Goal: Communication & Community: Participate in discussion

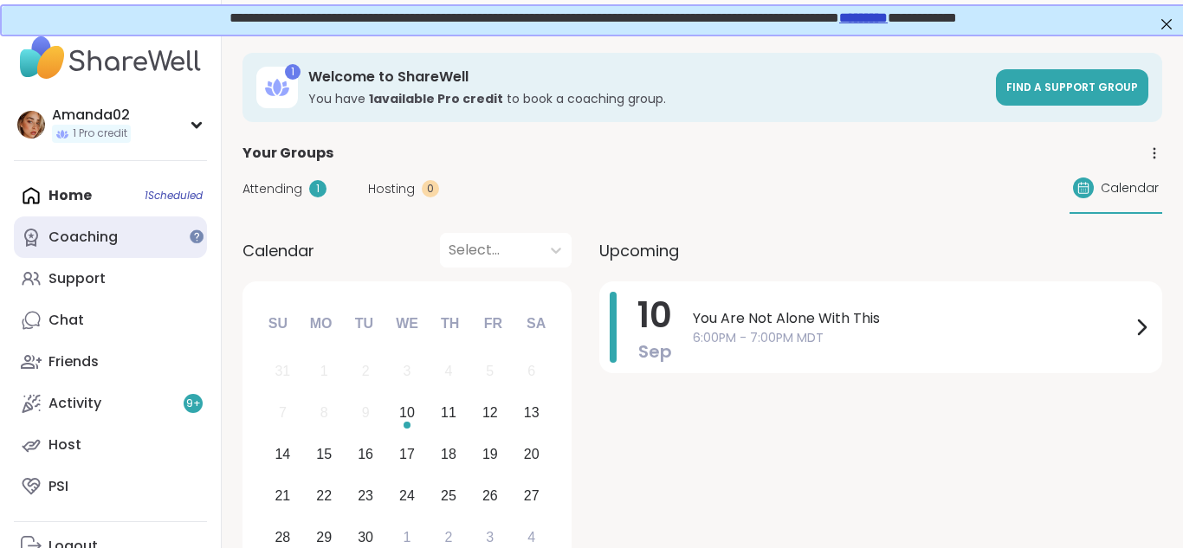
click at [89, 240] on div "Coaching" at bounding box center [83, 237] width 69 height 19
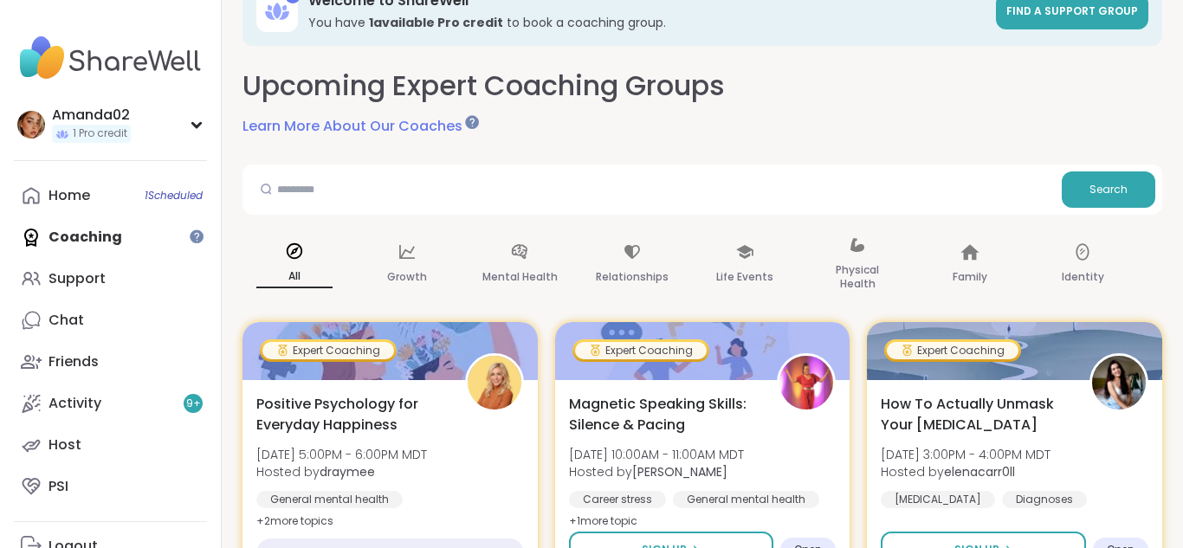
scroll to position [111, 0]
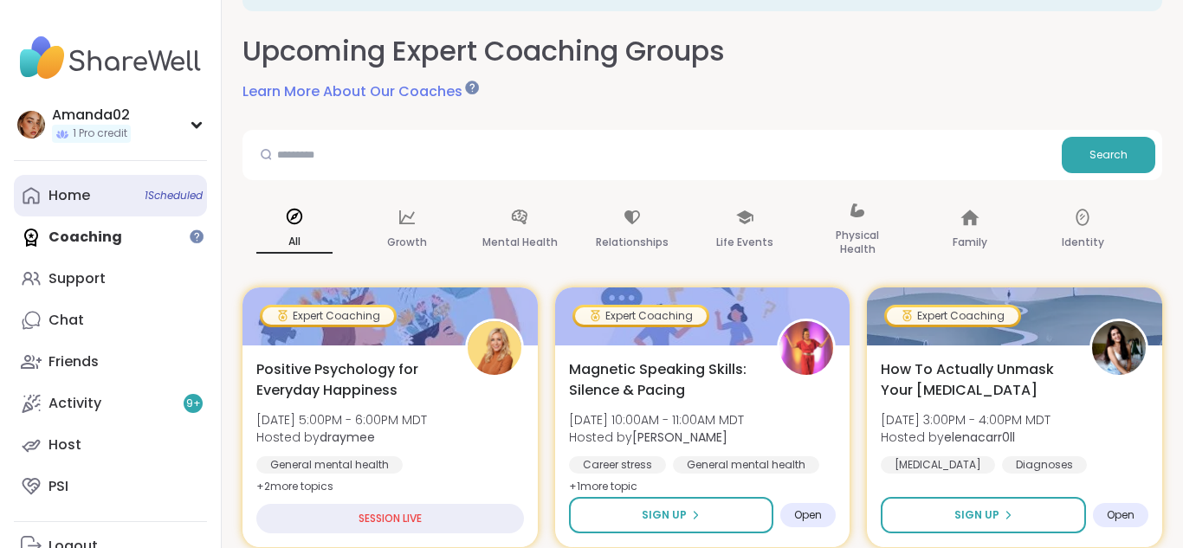
click at [138, 199] on link "Home 1 Scheduled" at bounding box center [110, 196] width 193 height 42
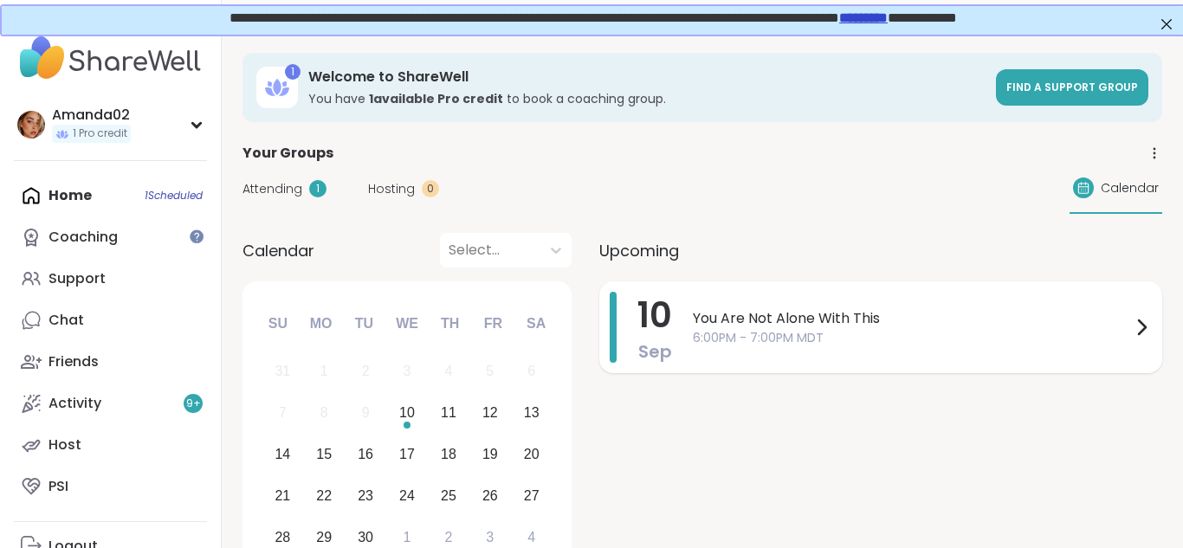
click at [1090, 327] on span "You Are Not Alone With This" at bounding box center [912, 318] width 438 height 21
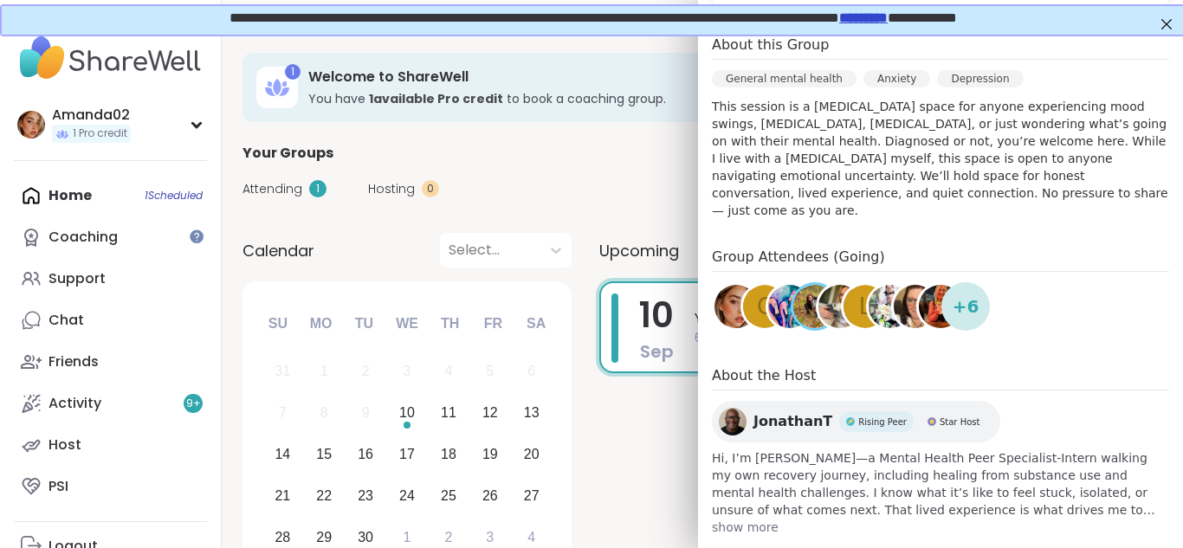
scroll to position [471, 0]
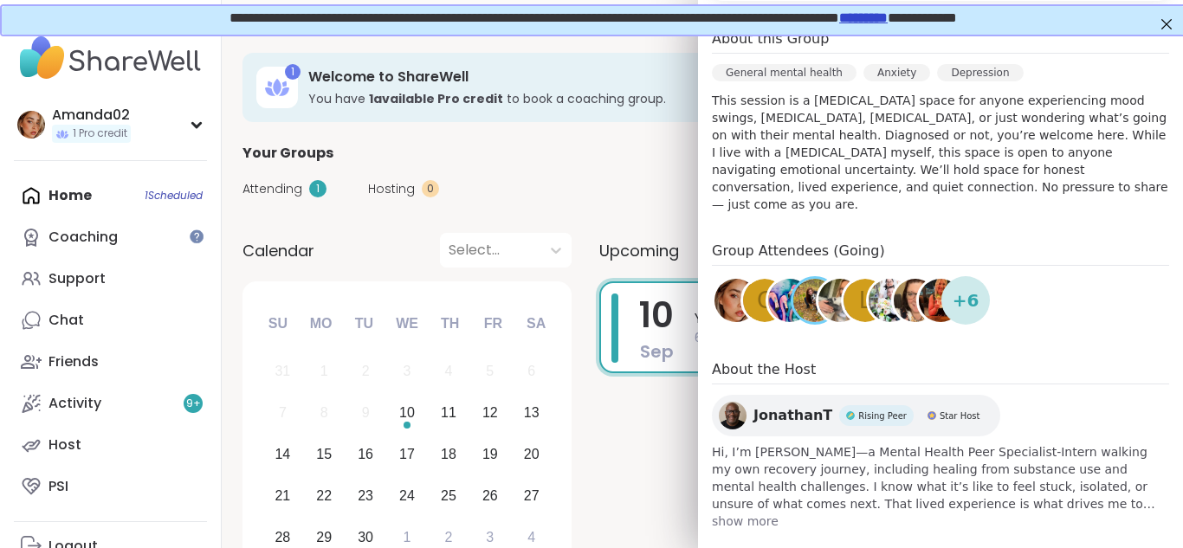
click at [950, 302] on div "+ 6" at bounding box center [966, 300] width 49 height 49
click at [904, 291] on img at bounding box center [915, 300] width 43 height 43
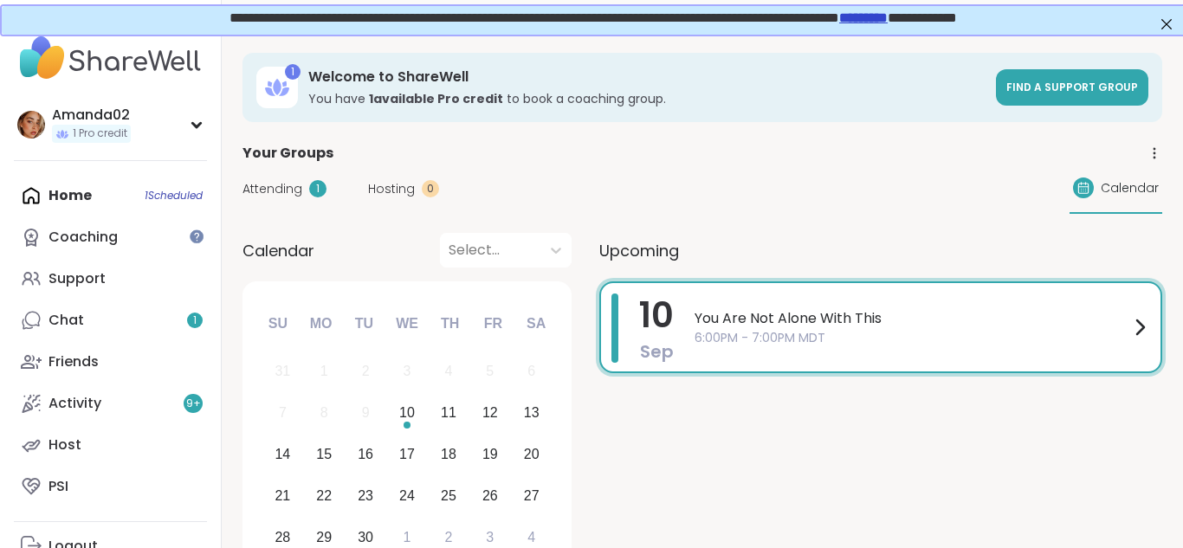
click at [70, 188] on div "Home 1 Scheduled Coaching Support Chat 1 Friends Activity 9 + Host PSI" at bounding box center [110, 341] width 193 height 333
click at [829, 325] on span "You Are Not Alone With This" at bounding box center [912, 318] width 435 height 21
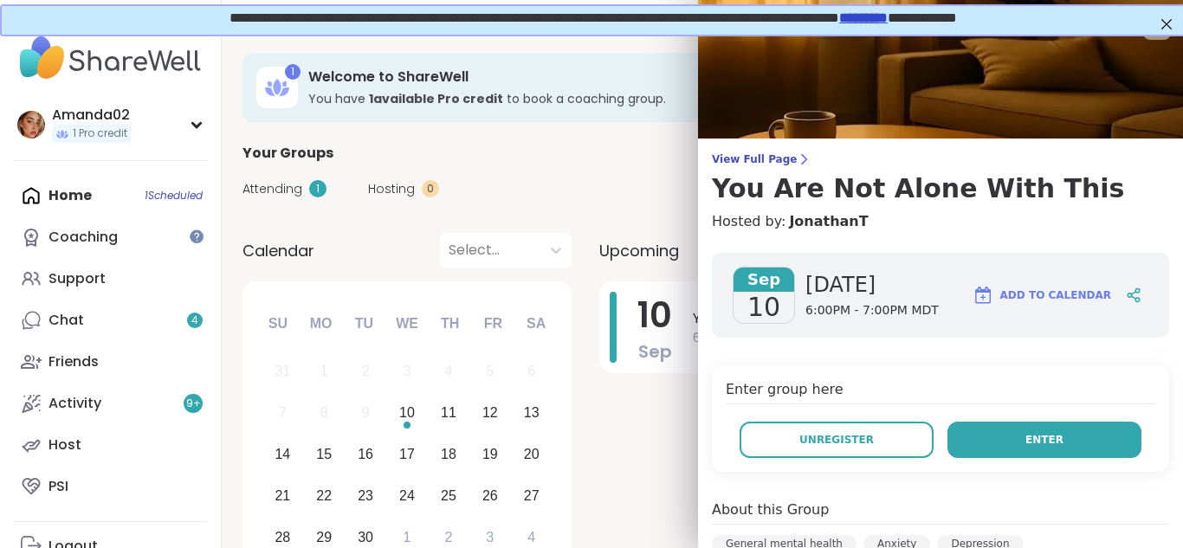
click at [1091, 444] on button "Enter" at bounding box center [1045, 440] width 194 height 36
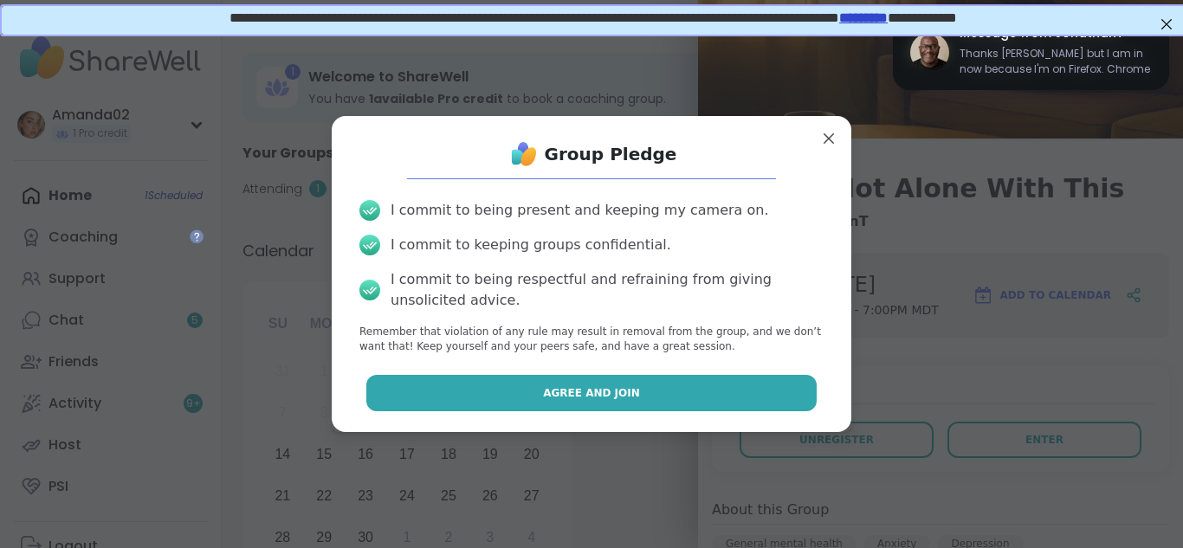
click at [752, 376] on button "Agree and Join" at bounding box center [591, 393] width 451 height 36
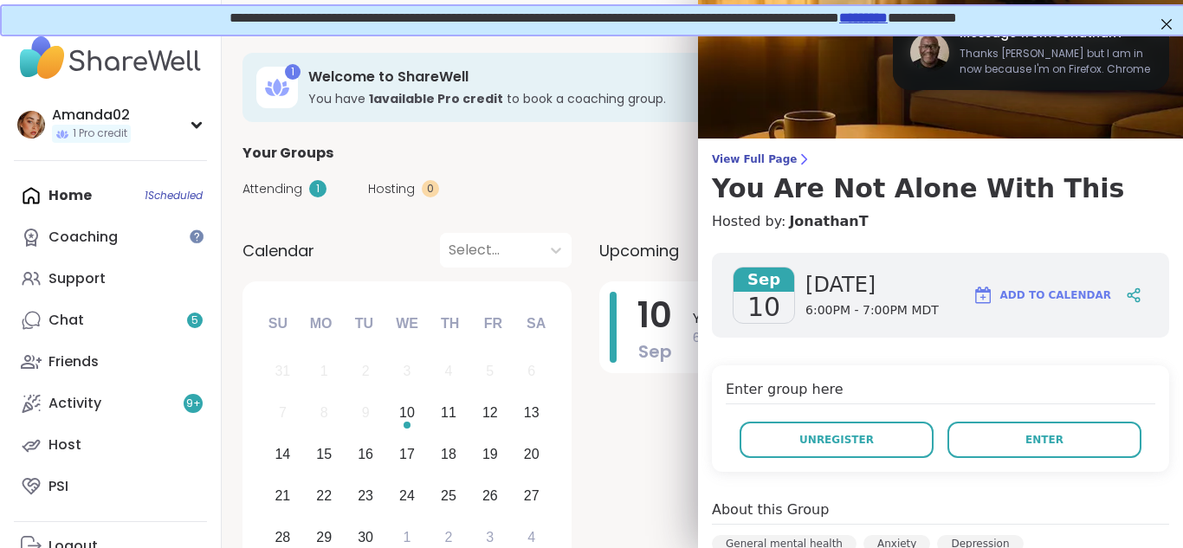
click at [773, 405] on div "Enter group here Unregister Enter" at bounding box center [940, 419] width 457 height 107
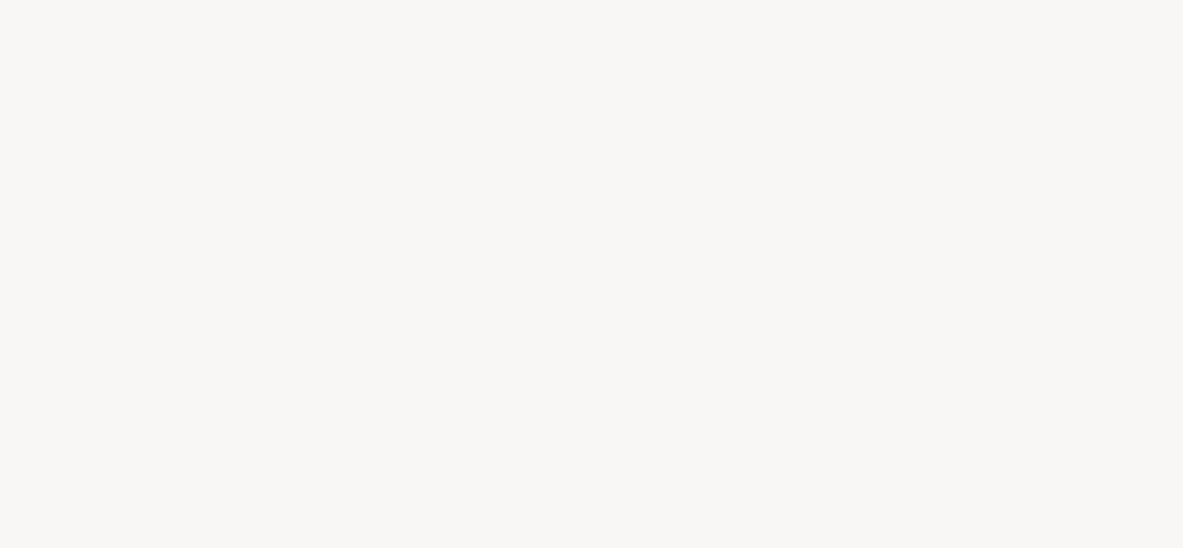
click at [1157, 38] on div at bounding box center [591, 274] width 1183 height 548
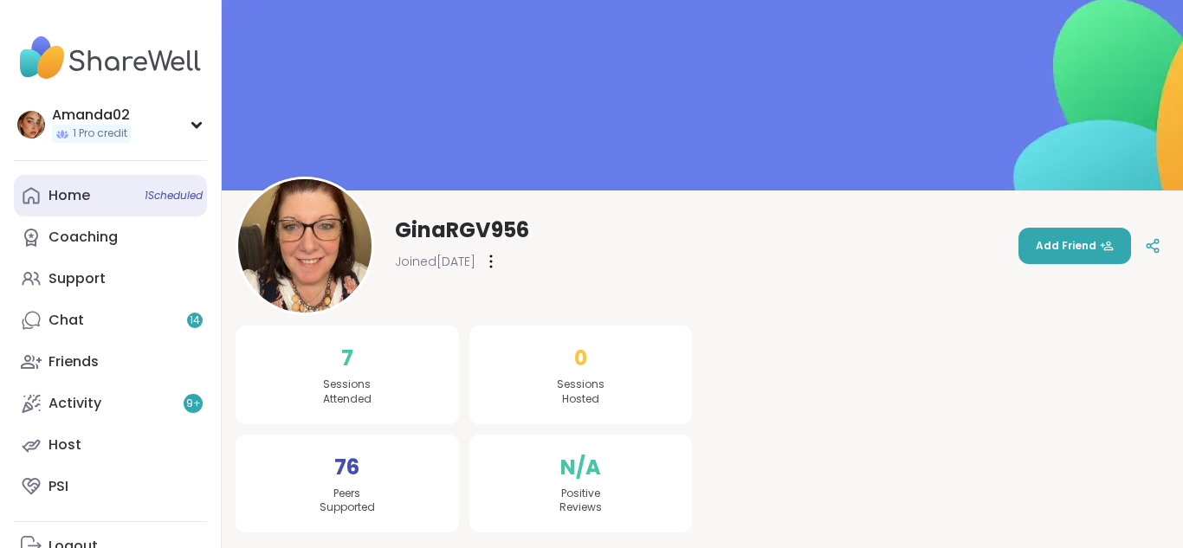
click at [145, 196] on span "1 Scheduled" at bounding box center [174, 196] width 58 height 14
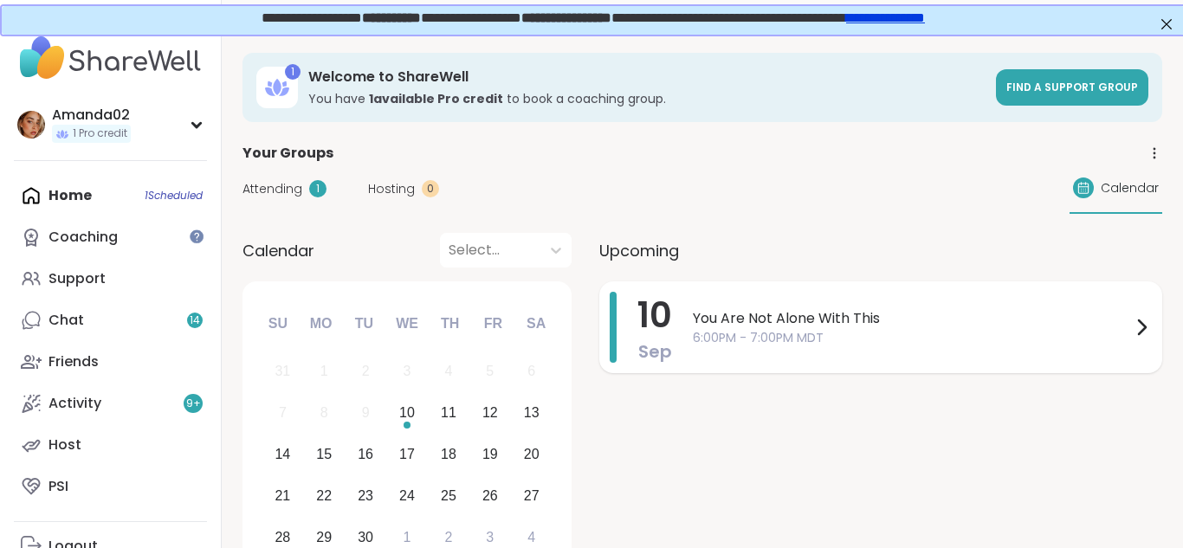
click at [1146, 340] on div at bounding box center [1141, 327] width 21 height 71
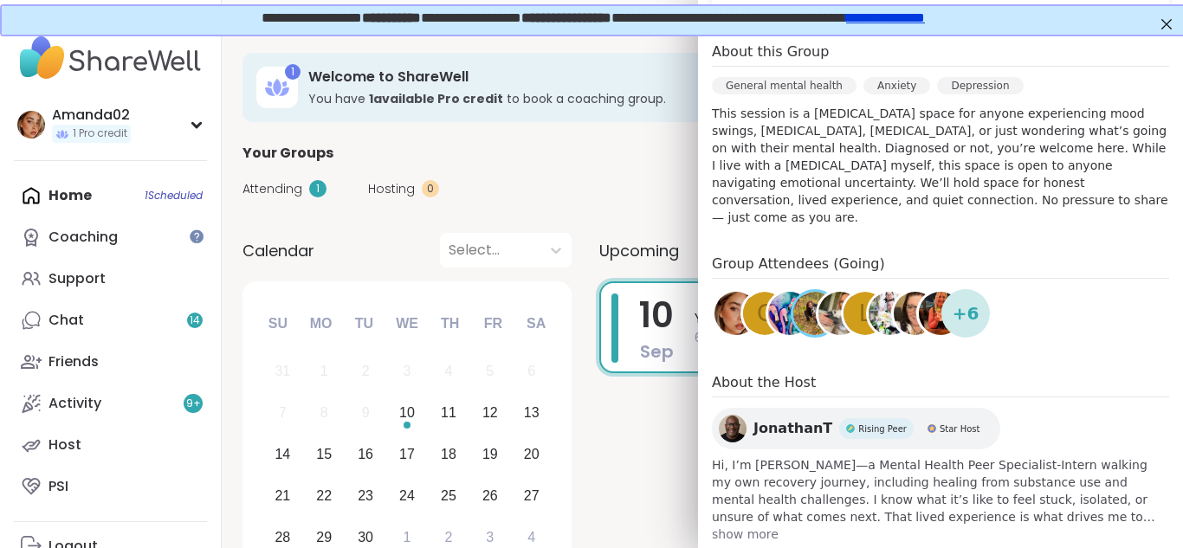
scroll to position [477, 0]
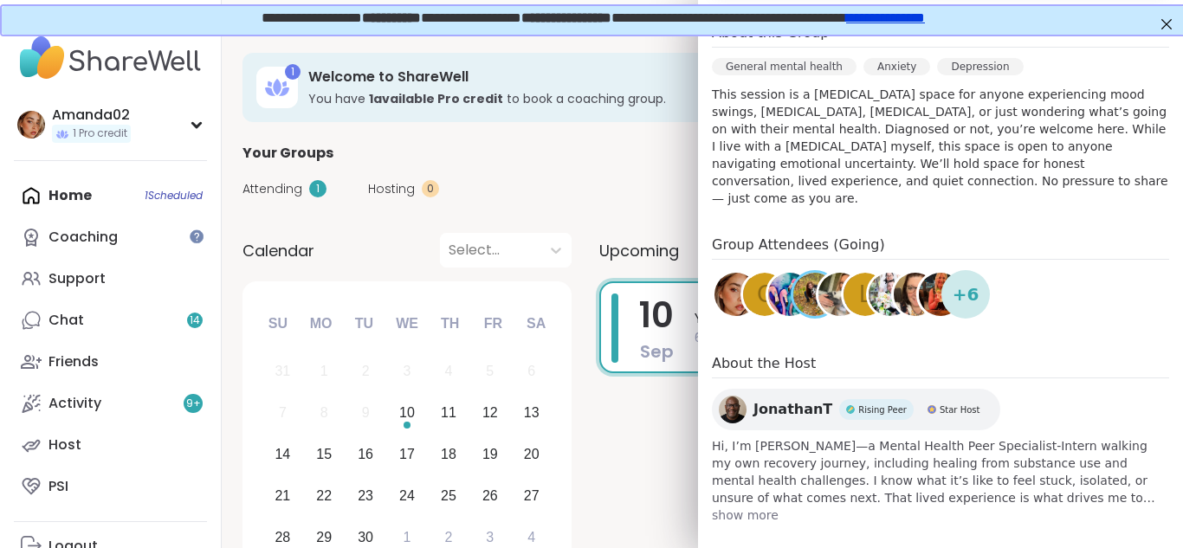
click at [798, 235] on h4 "Group Attendees (Going)" at bounding box center [940, 247] width 457 height 25
click at [735, 282] on img at bounding box center [736, 294] width 43 height 43
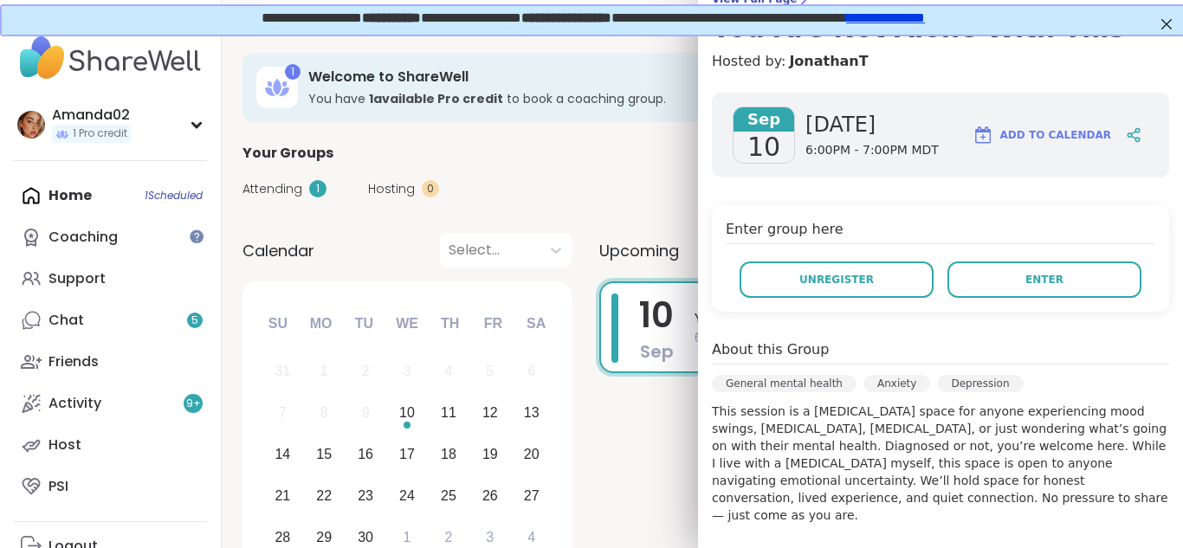
scroll to position [140, 0]
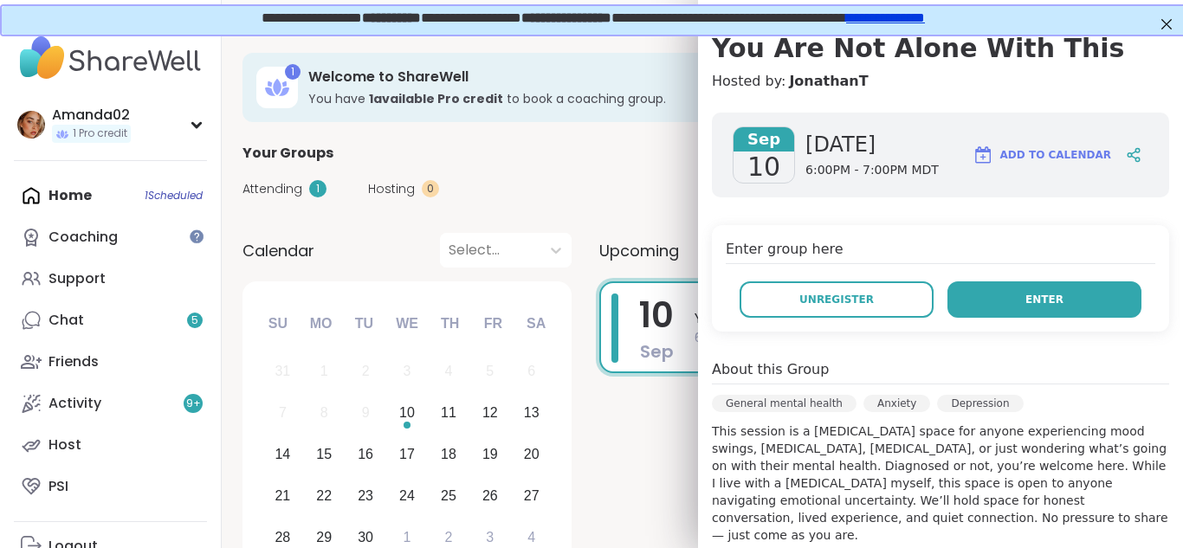
click at [1073, 304] on button "Enter" at bounding box center [1045, 300] width 194 height 36
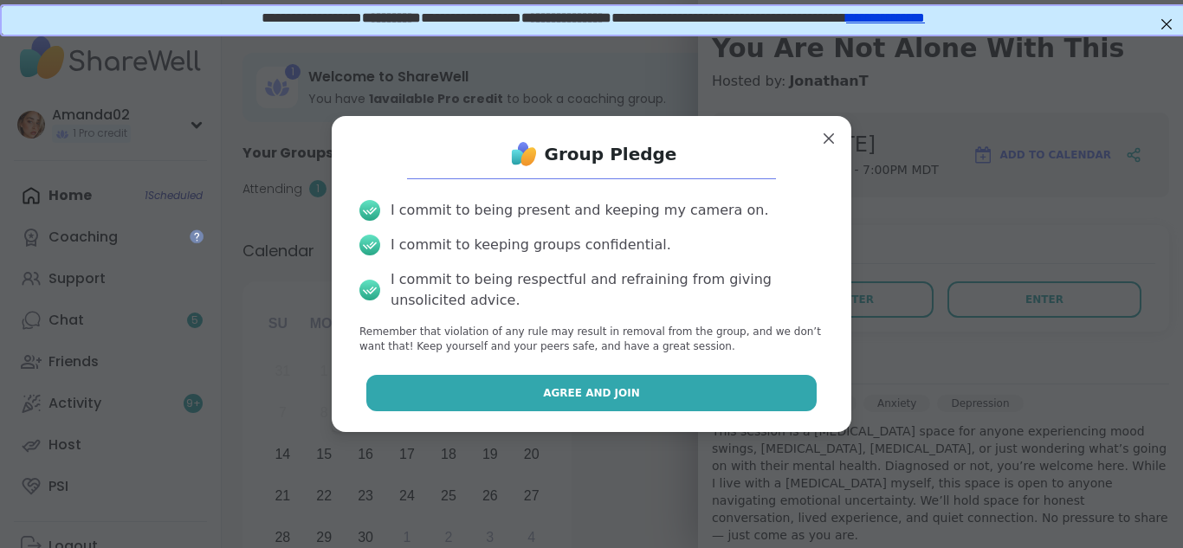
click at [765, 399] on button "Agree and Join" at bounding box center [591, 393] width 451 height 36
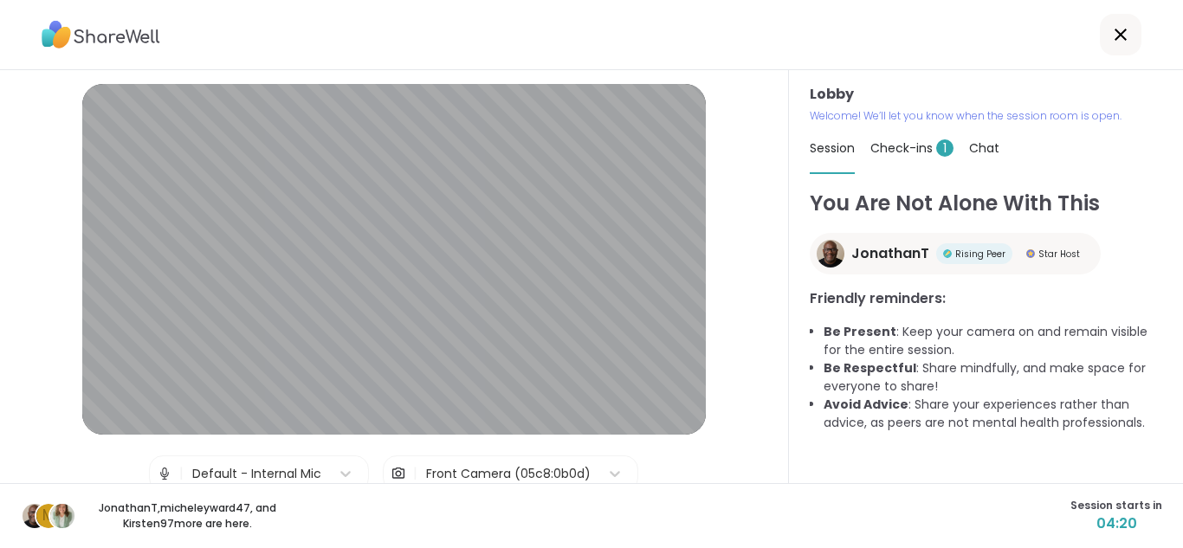
scroll to position [73, 0]
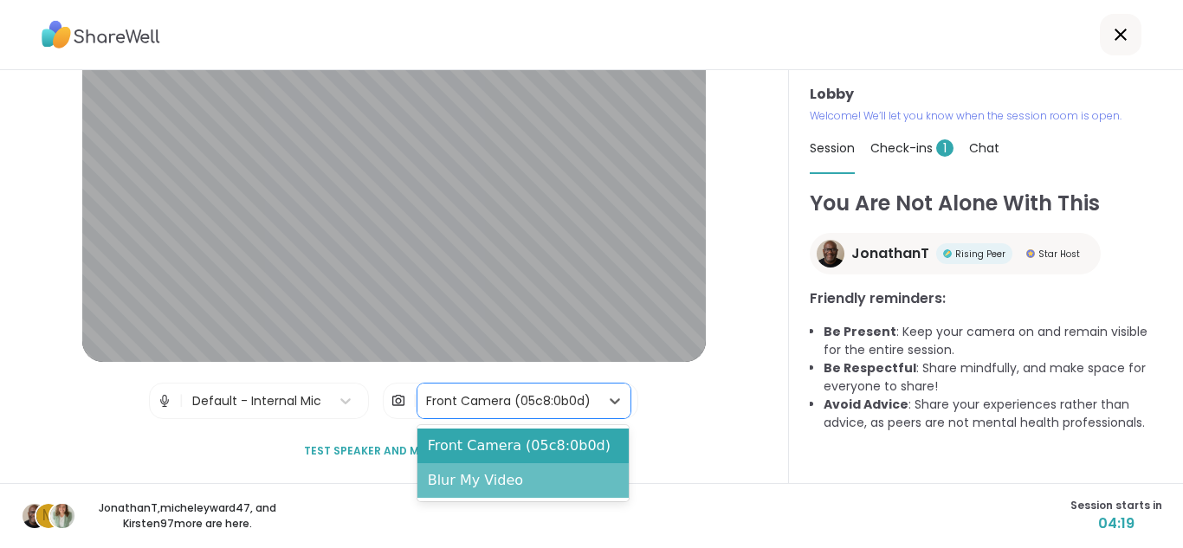
click at [515, 489] on div "Blur My Video" at bounding box center [522, 480] width 211 height 35
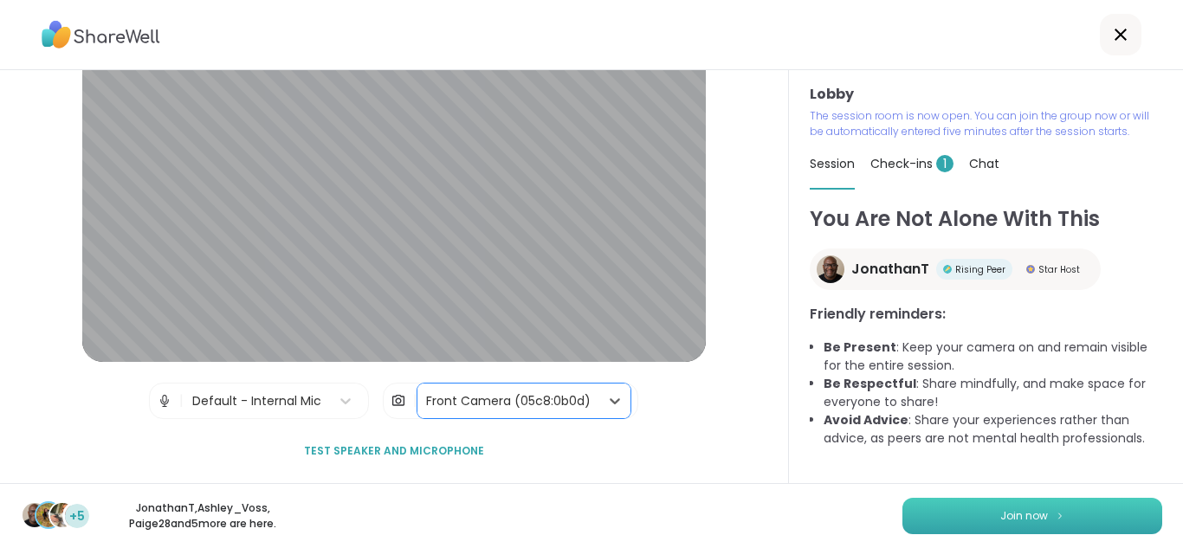
click at [1134, 508] on button "Join now" at bounding box center [1033, 516] width 260 height 36
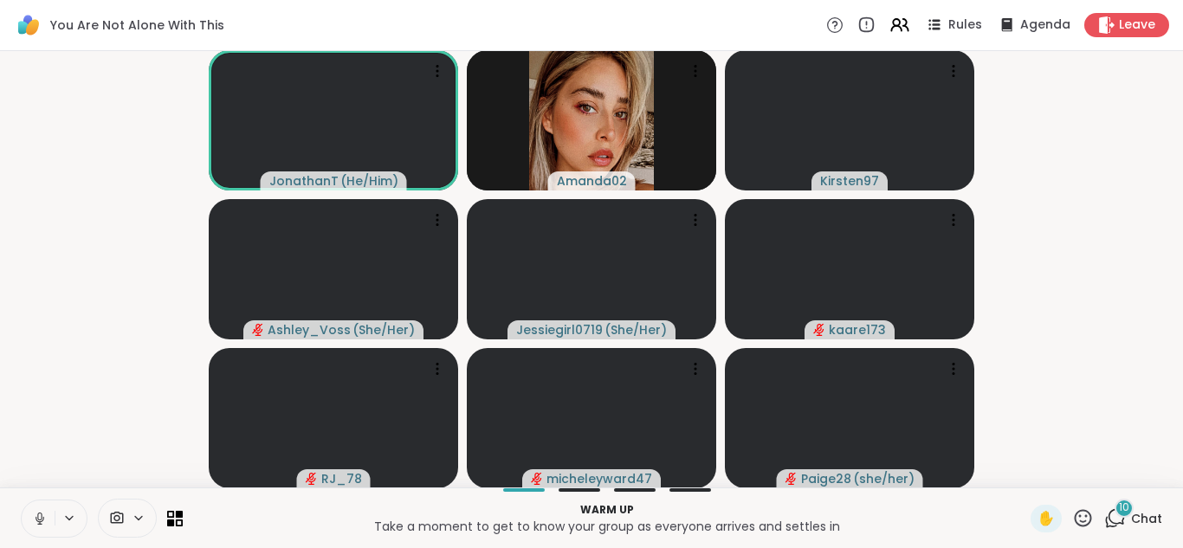
click at [46, 512] on icon at bounding box center [40, 519] width 16 height 16
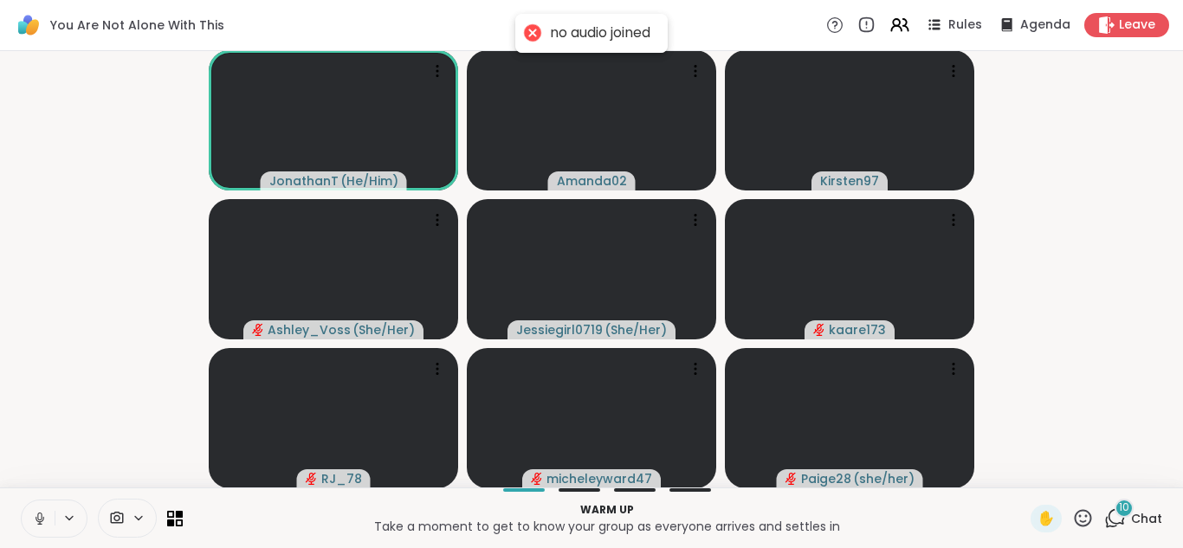
click at [53, 519] on button at bounding box center [38, 519] width 33 height 36
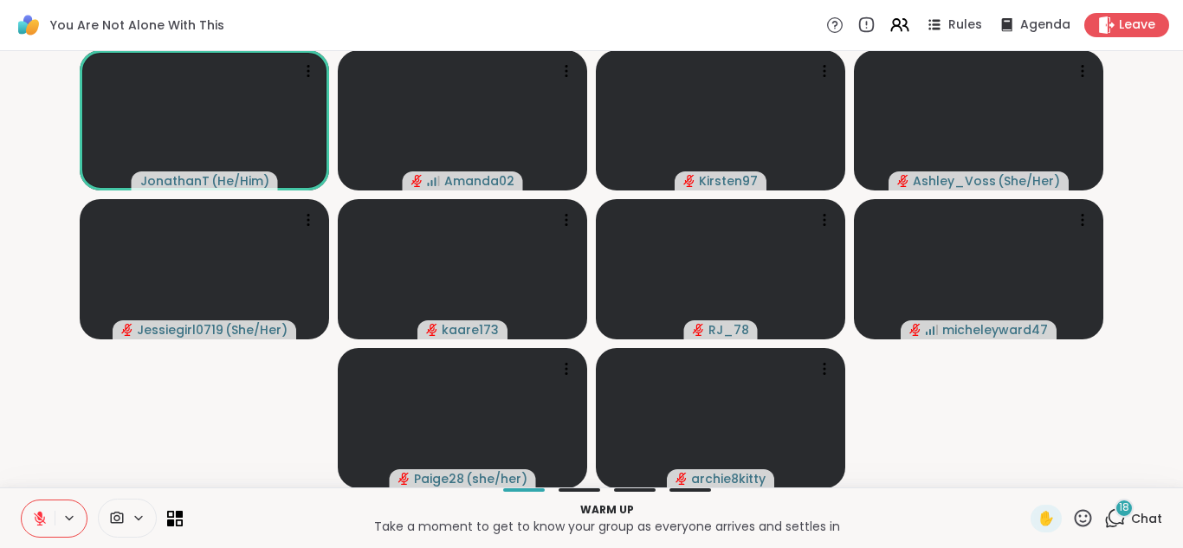
click at [1123, 527] on icon at bounding box center [1115, 519] width 22 height 22
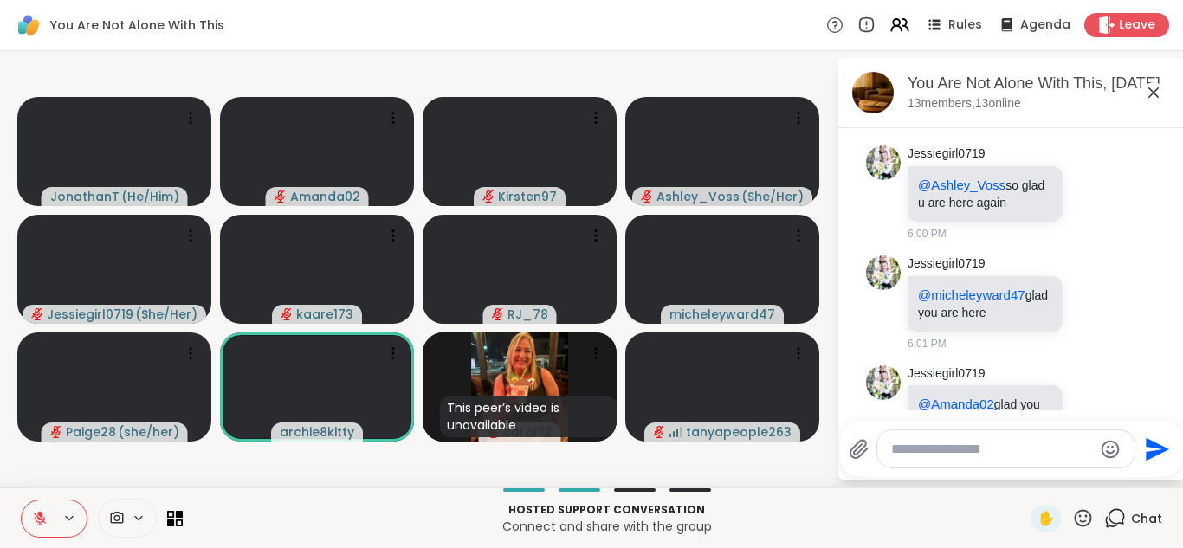
scroll to position [10388, 0]
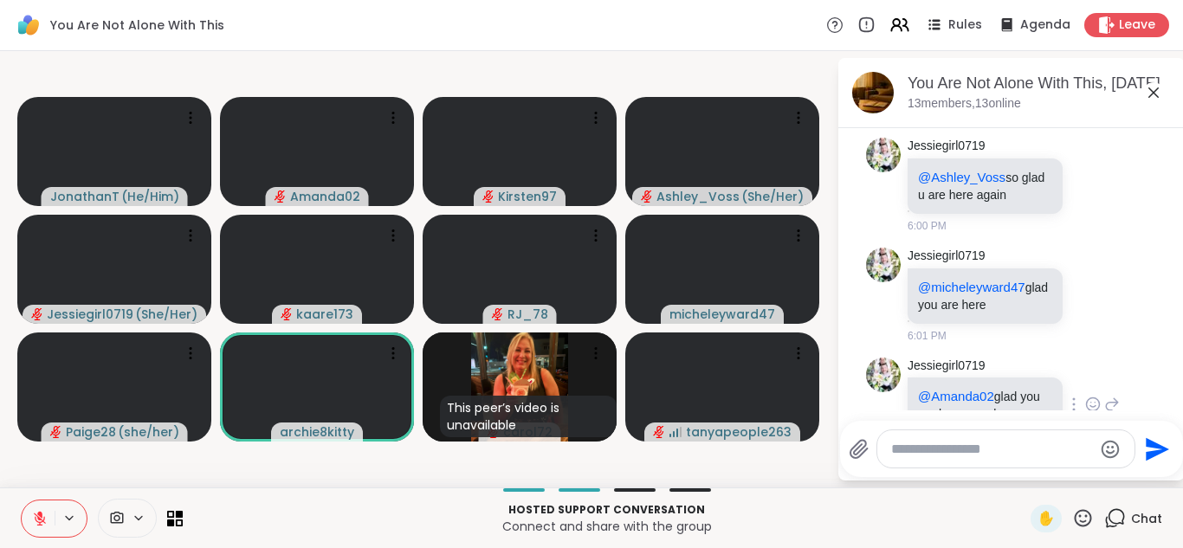
click at [1091, 398] on icon at bounding box center [1093, 404] width 13 height 13
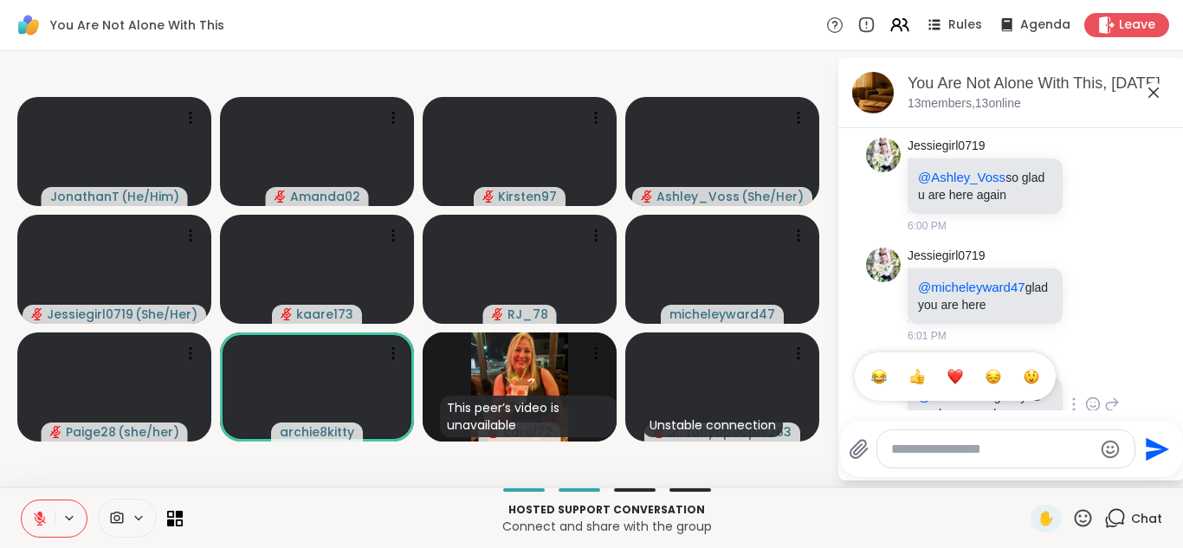
click at [952, 368] on span "Select Reaction: Heart" at bounding box center [956, 376] width 16 height 17
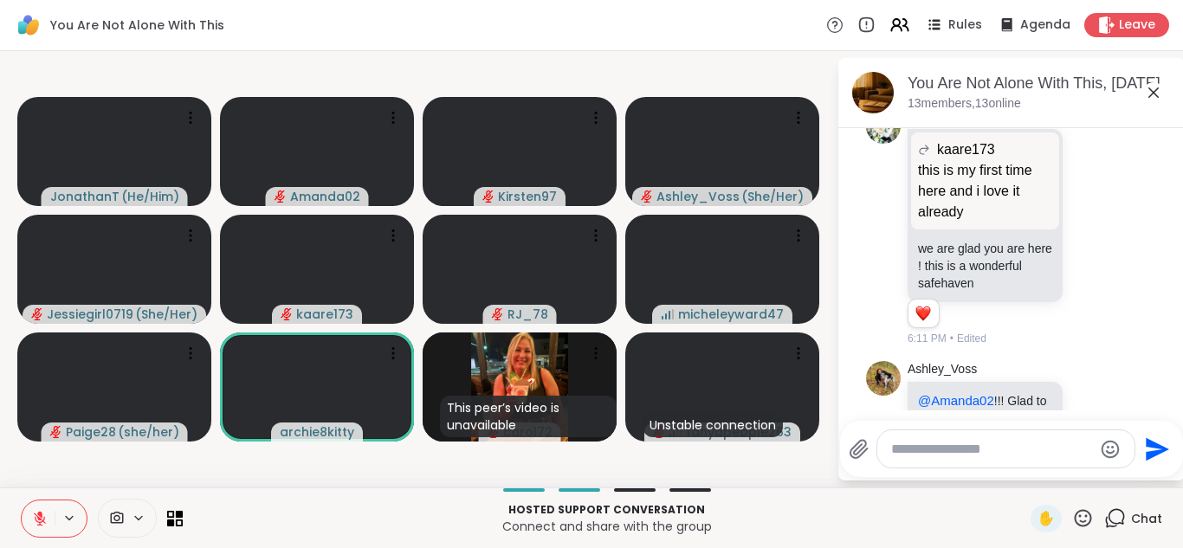
scroll to position [13129, 0]
click at [1052, 393] on p "@Amanda02 !!! Glad to see you here :)" at bounding box center [985, 410] width 134 height 35
click at [1087, 398] on div at bounding box center [1093, 408] width 16 height 21
click at [955, 364] on button "Select Reaction: Heart" at bounding box center [955, 381] width 35 height 35
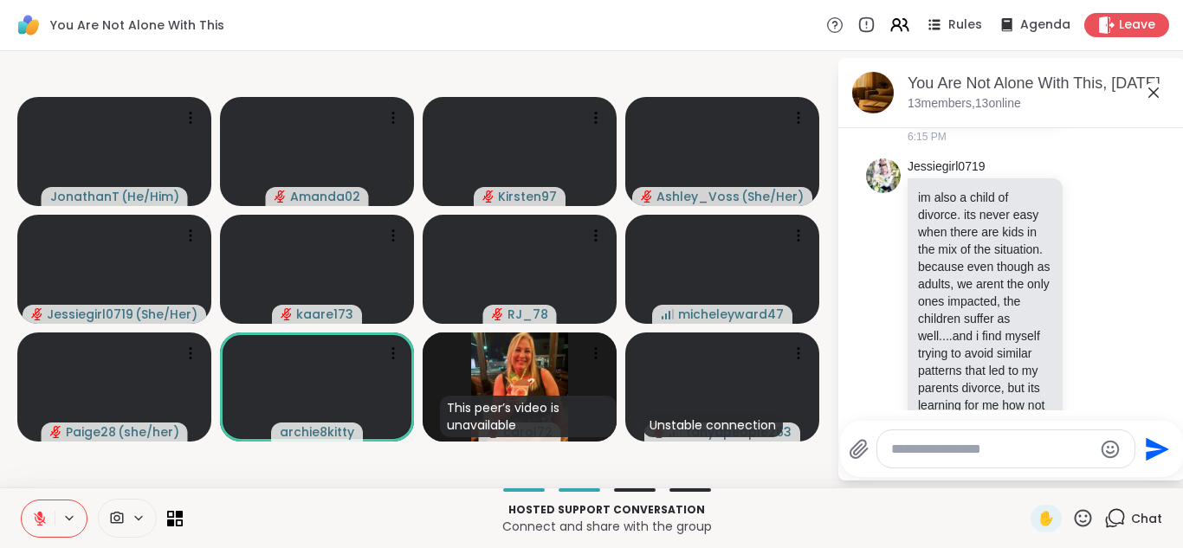
scroll to position [14042, 0]
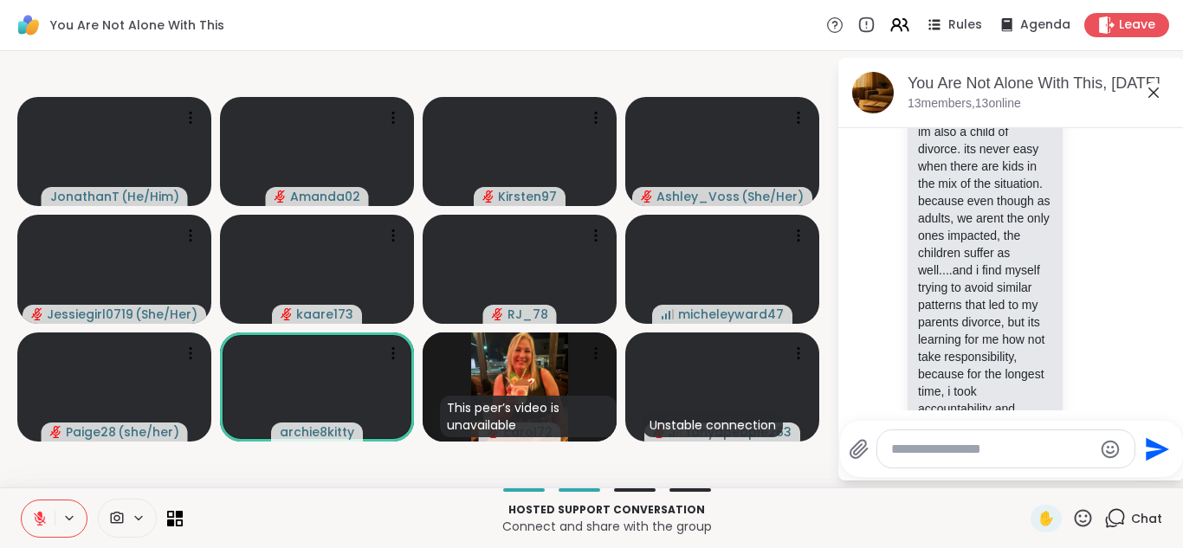
click at [1155, 99] on icon at bounding box center [1153, 92] width 21 height 21
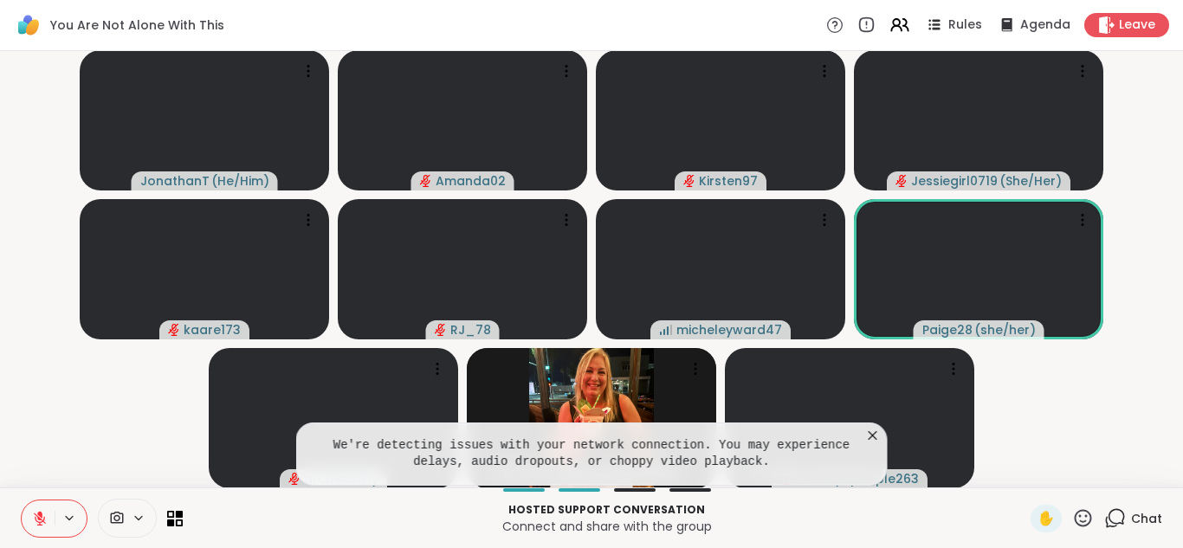
click at [871, 435] on icon at bounding box center [872, 435] width 17 height 17
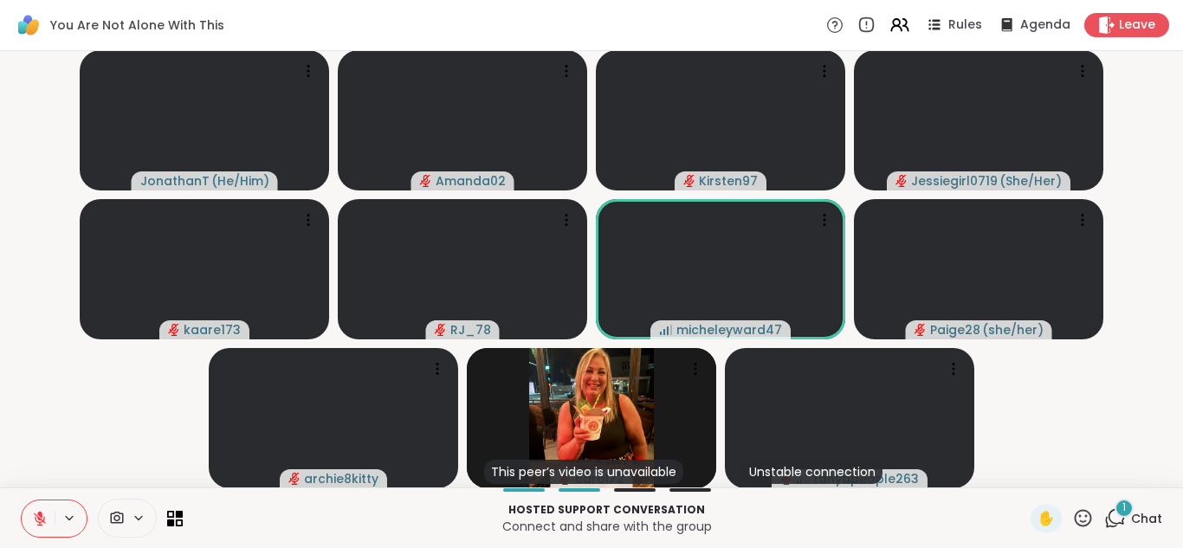
click at [1144, 518] on span "Chat" at bounding box center [1146, 518] width 31 height 17
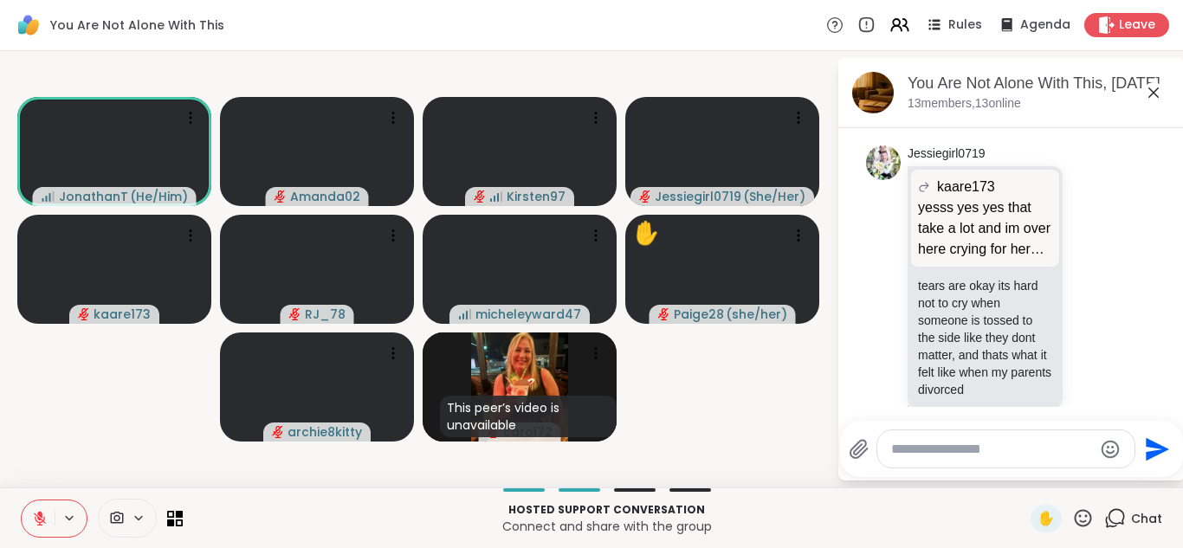
scroll to position [15472, 0]
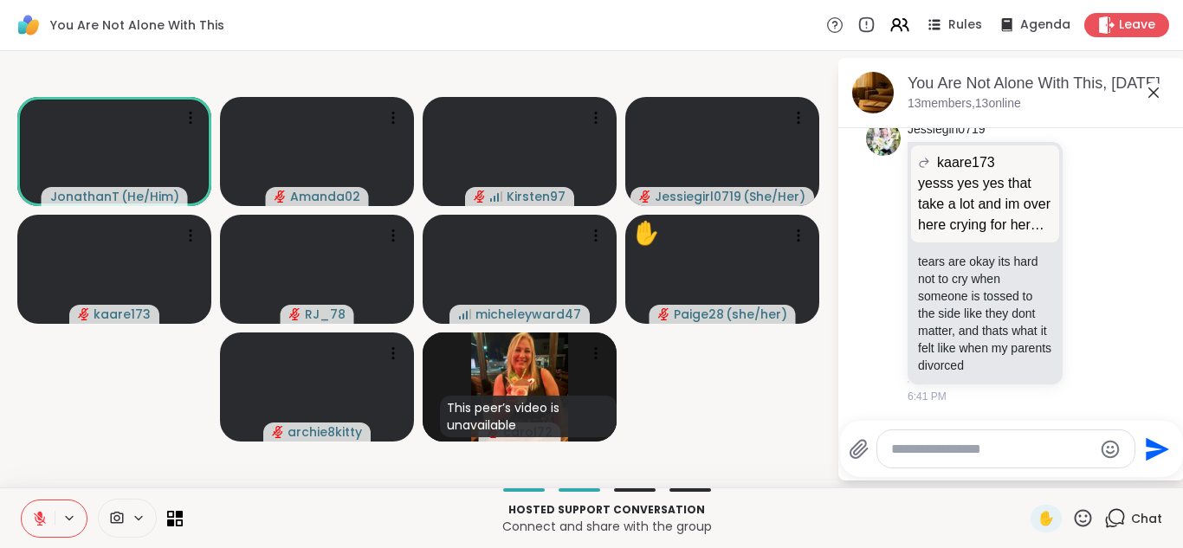
click at [1049, 443] on textarea "Type your message" at bounding box center [992, 449] width 202 height 17
type textarea "****"
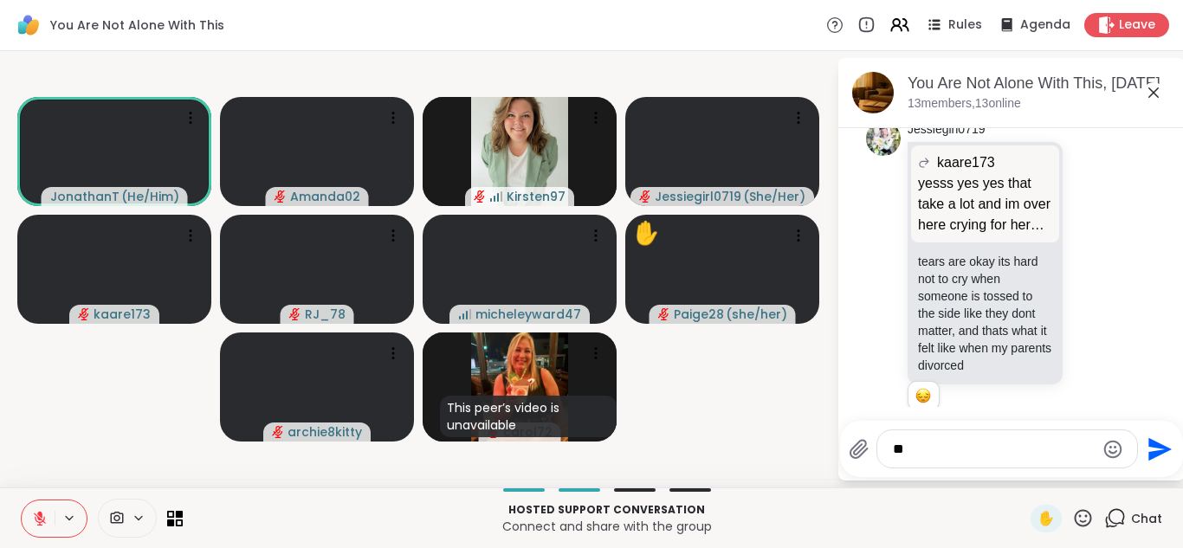
type textarea "*"
click at [1147, 31] on span "Leave" at bounding box center [1138, 25] width 38 height 18
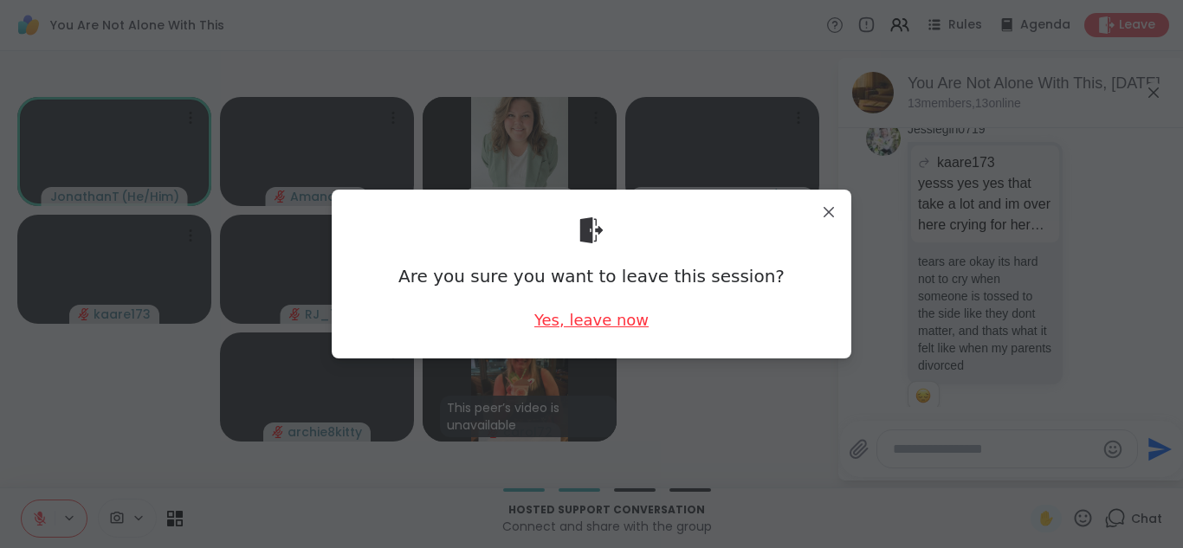
click at [611, 327] on div "Yes, leave now" at bounding box center [591, 320] width 114 height 22
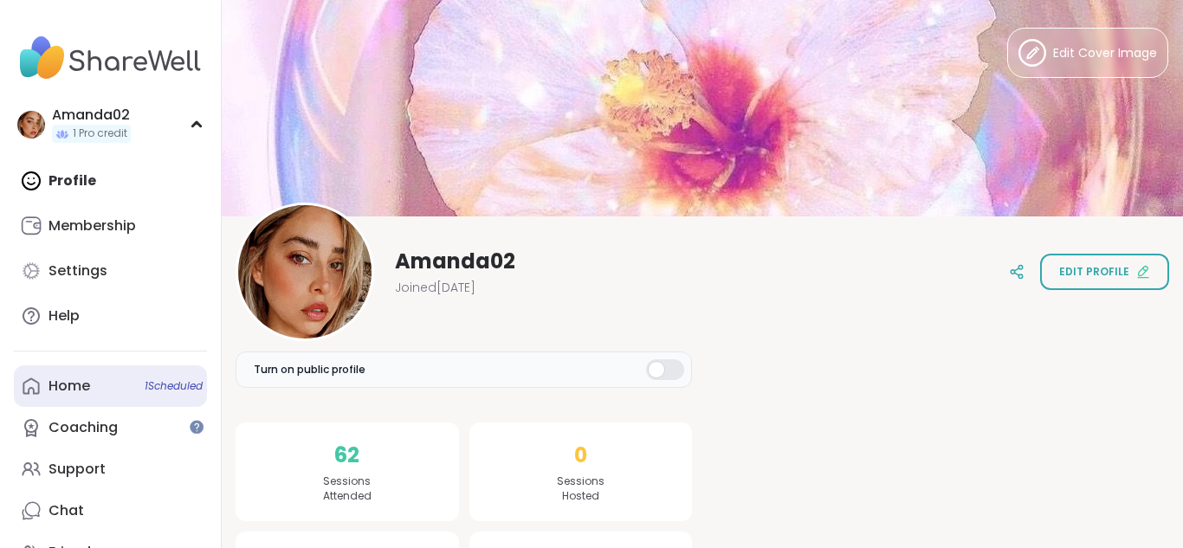
click at [131, 385] on link "Home 1 Scheduled" at bounding box center [110, 387] width 193 height 42
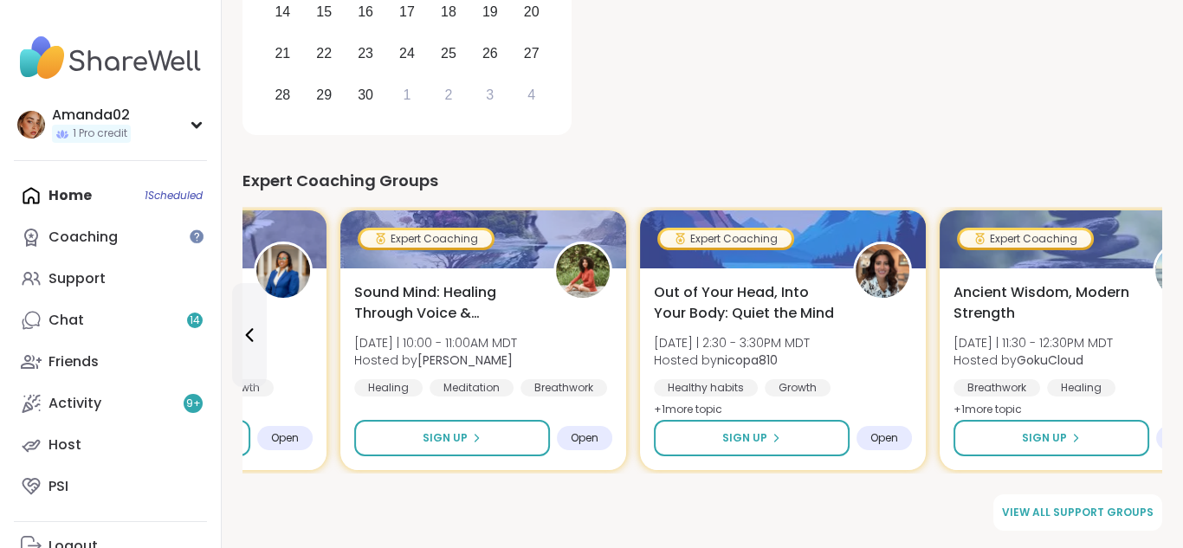
click at [129, 191] on div "Home 1 Scheduled Coaching Support Chat 14 Friends Activity 9 + Host PSI" at bounding box center [110, 341] width 193 height 333
click at [178, 315] on link "Chat 14" at bounding box center [110, 321] width 193 height 42
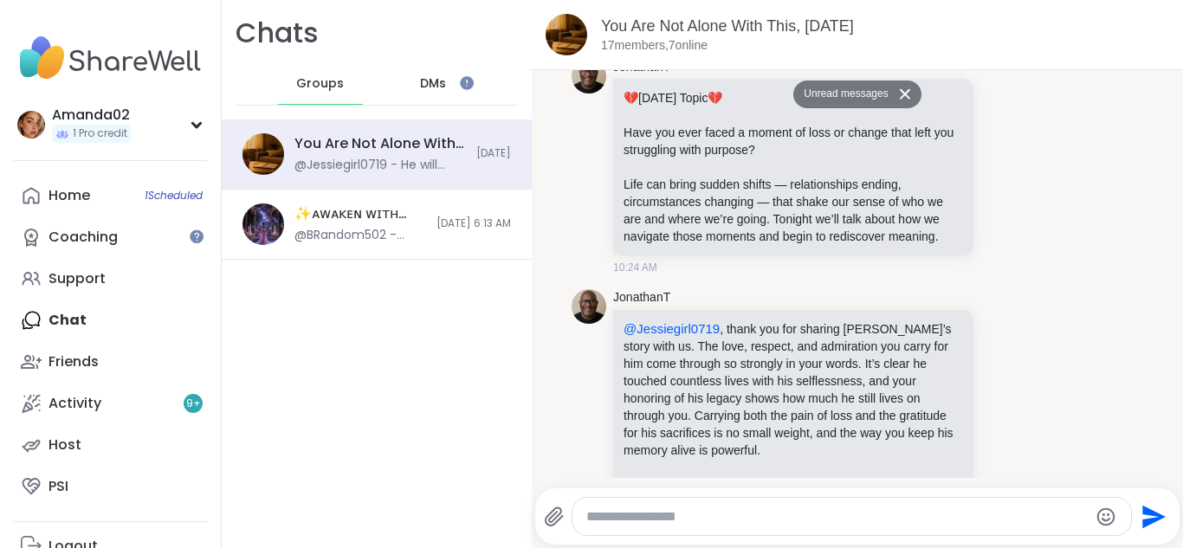
scroll to position [3555, 0]
click at [657, 290] on link "JonathanT" at bounding box center [641, 298] width 57 height 17
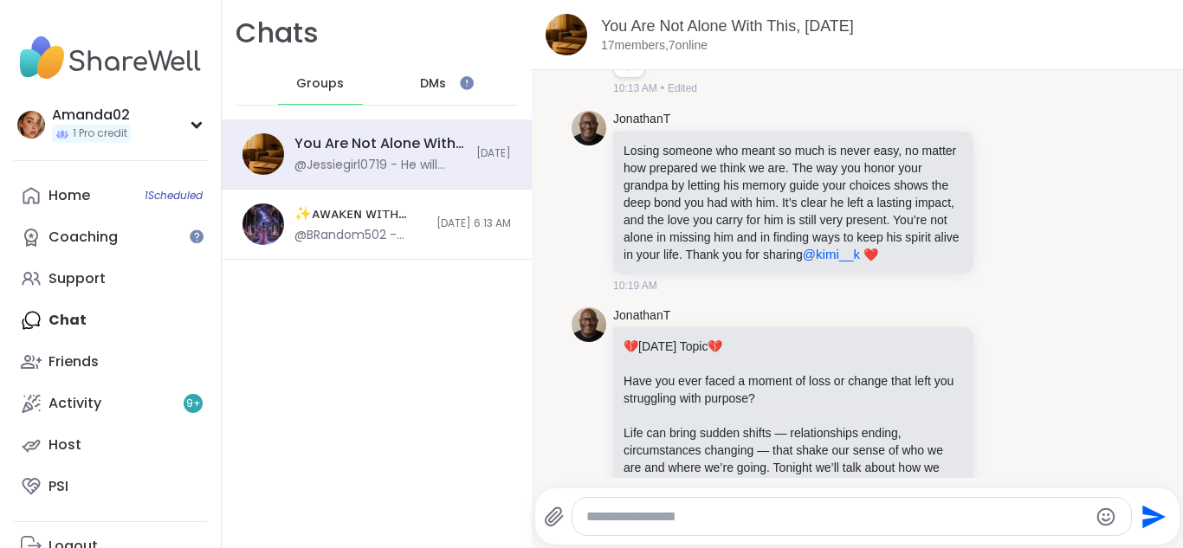
scroll to position [3312, 0]
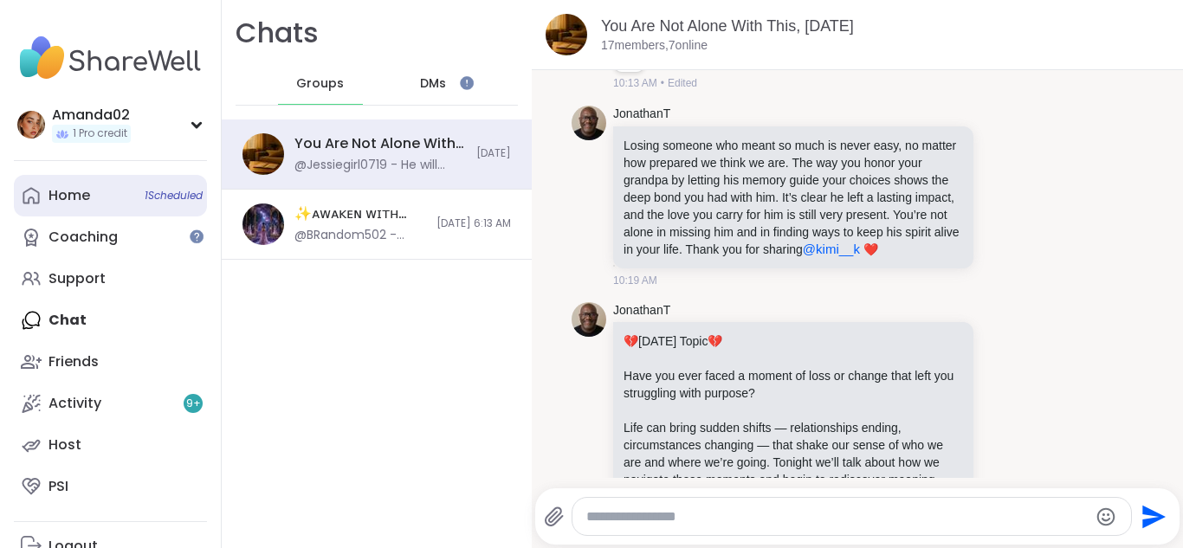
click at [154, 195] on span "1 Scheduled" at bounding box center [174, 196] width 58 height 14
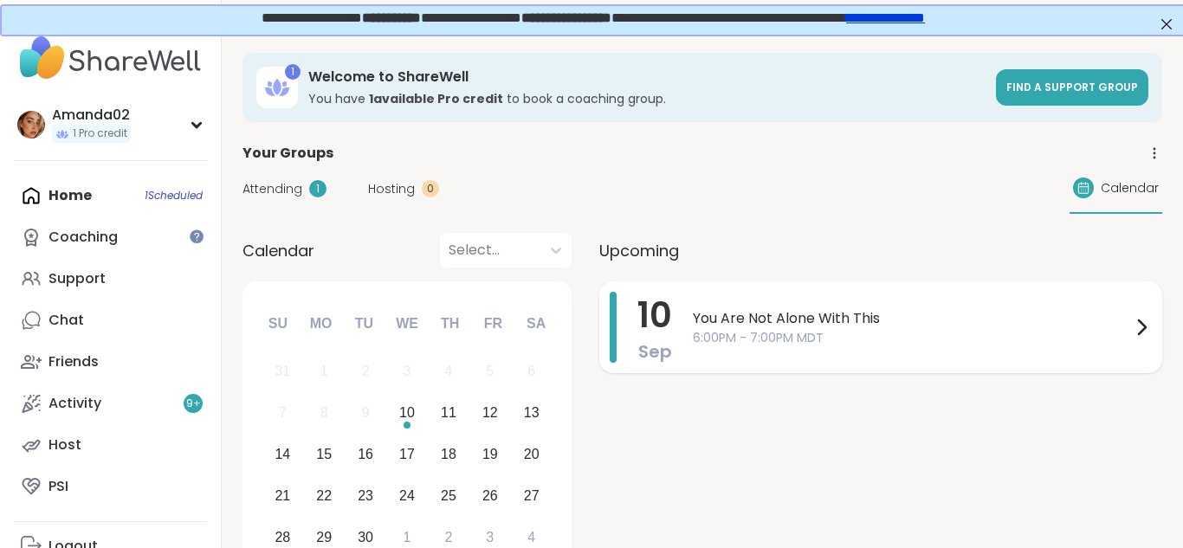
click at [1089, 365] on div "10 Sep You Are Not Alone With This 6:00PM - 7:00PM MDT" at bounding box center [880, 328] width 563 height 92
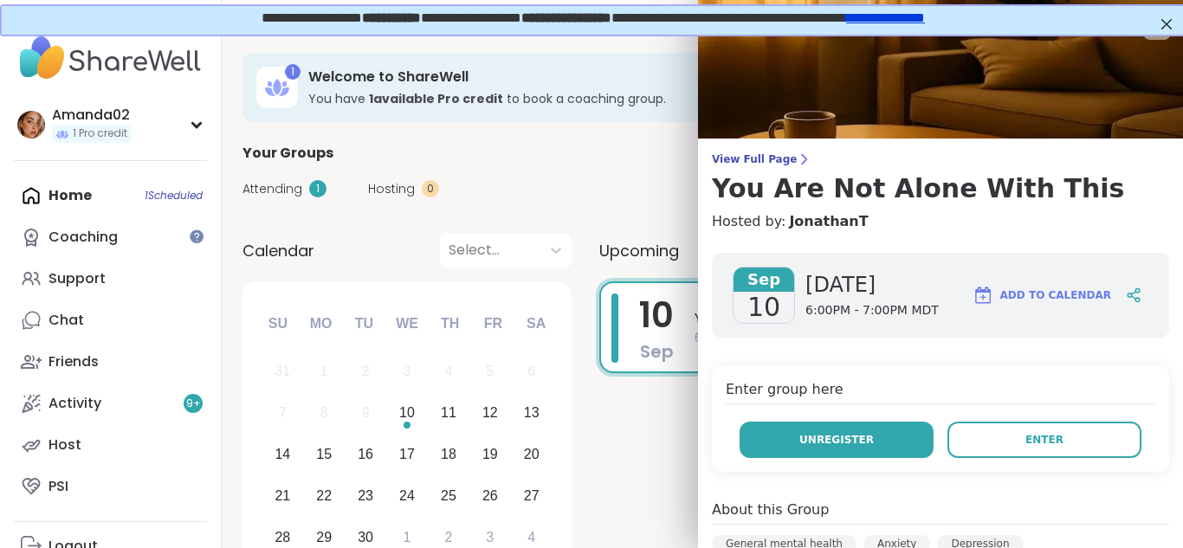
click at [895, 438] on button "Unregister" at bounding box center [837, 440] width 194 height 36
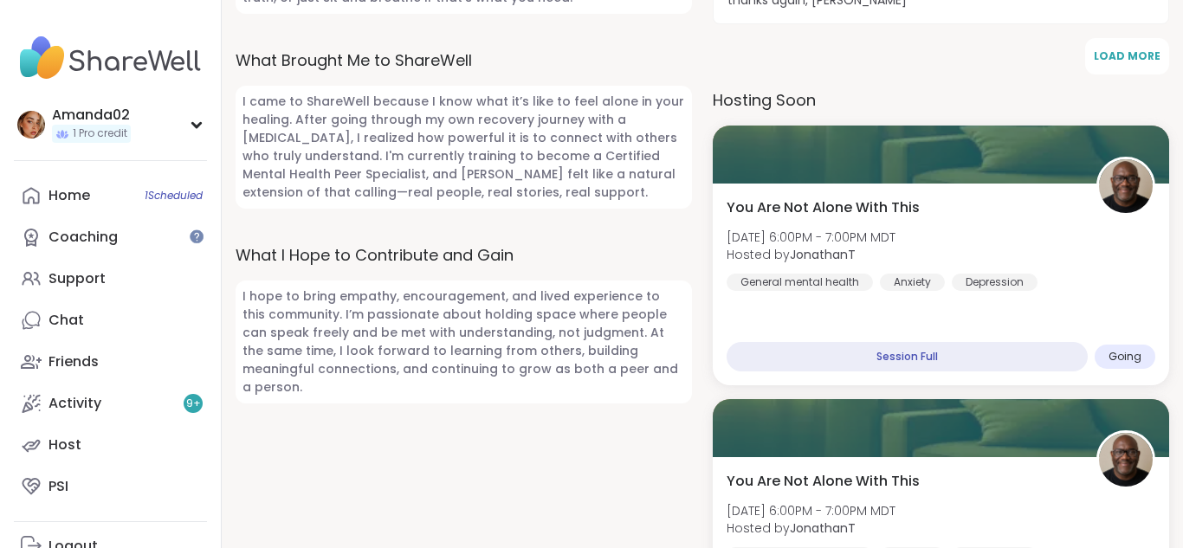
scroll to position [1120, 0]
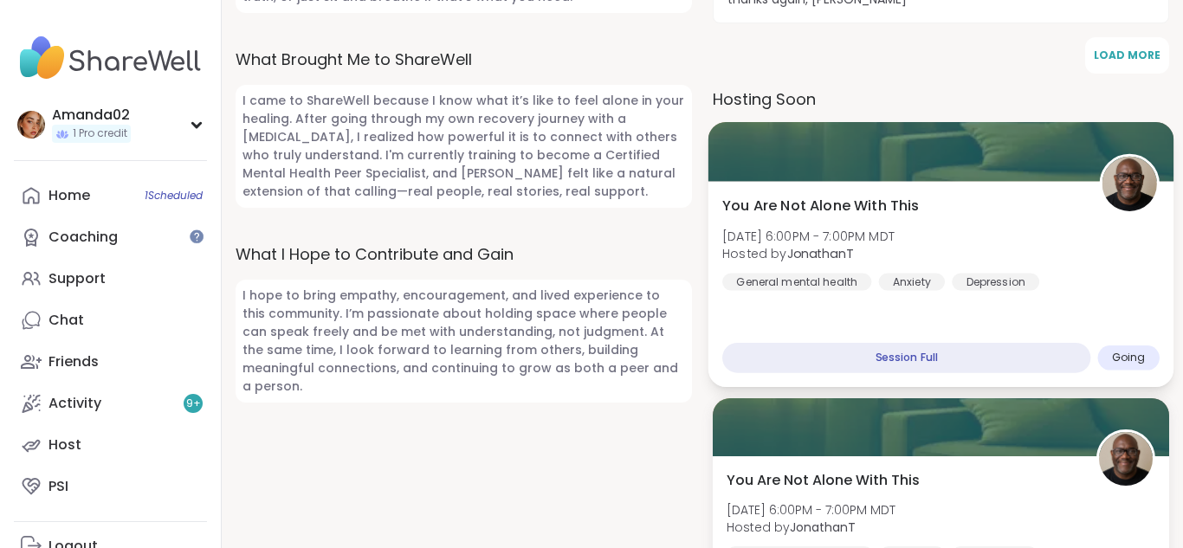
click at [1134, 340] on div "You Are Not Alone With This Wed, Sep 10 | 6:00PM - 7:00PM MDT Hosted by Jonatha…" at bounding box center [942, 284] width 466 height 206
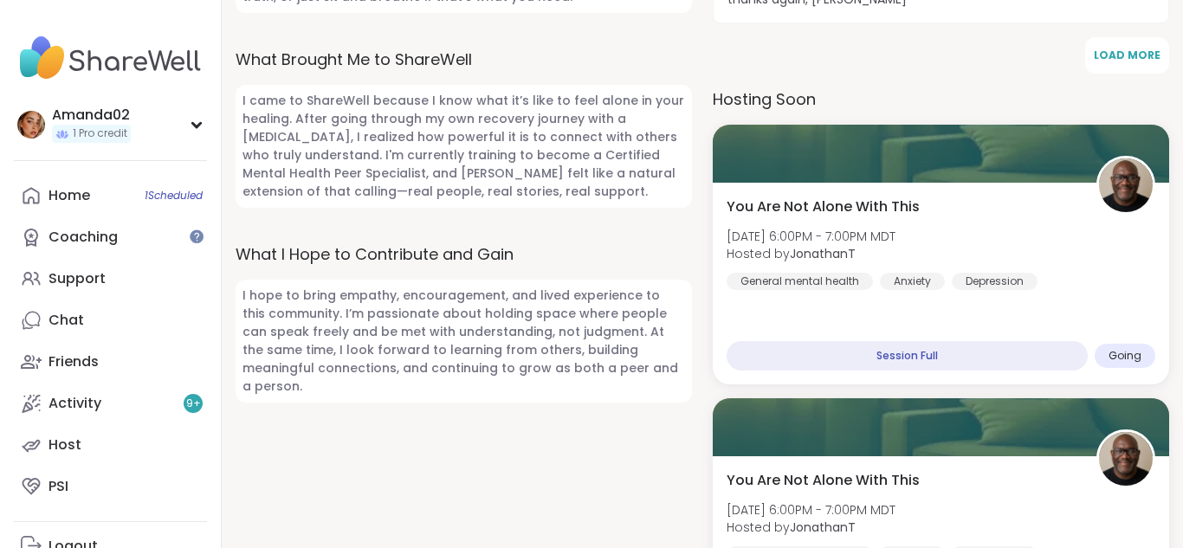
scroll to position [0, 0]
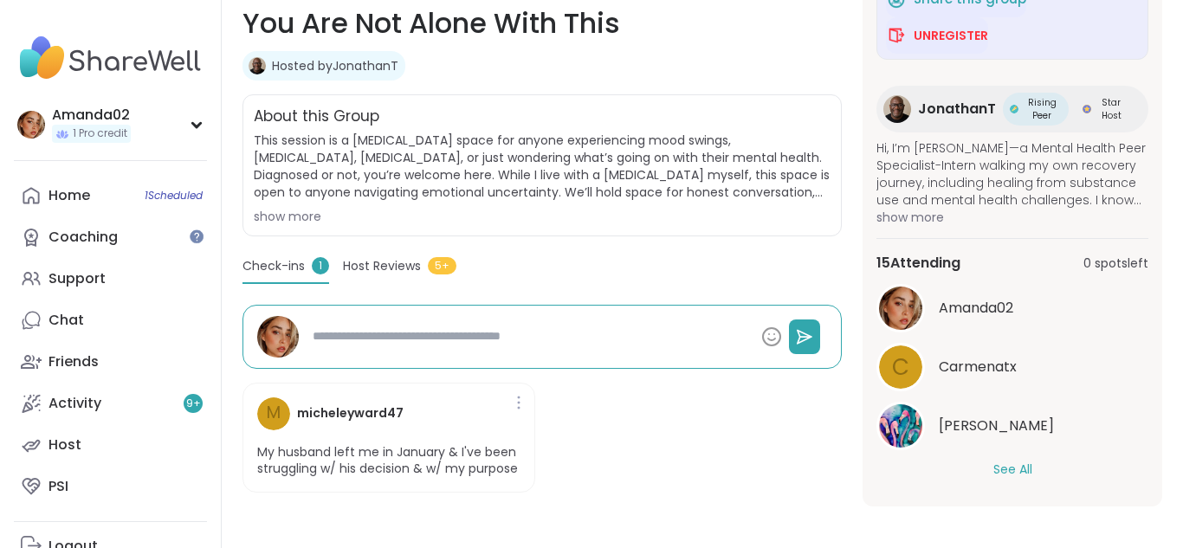
scroll to position [277, 0]
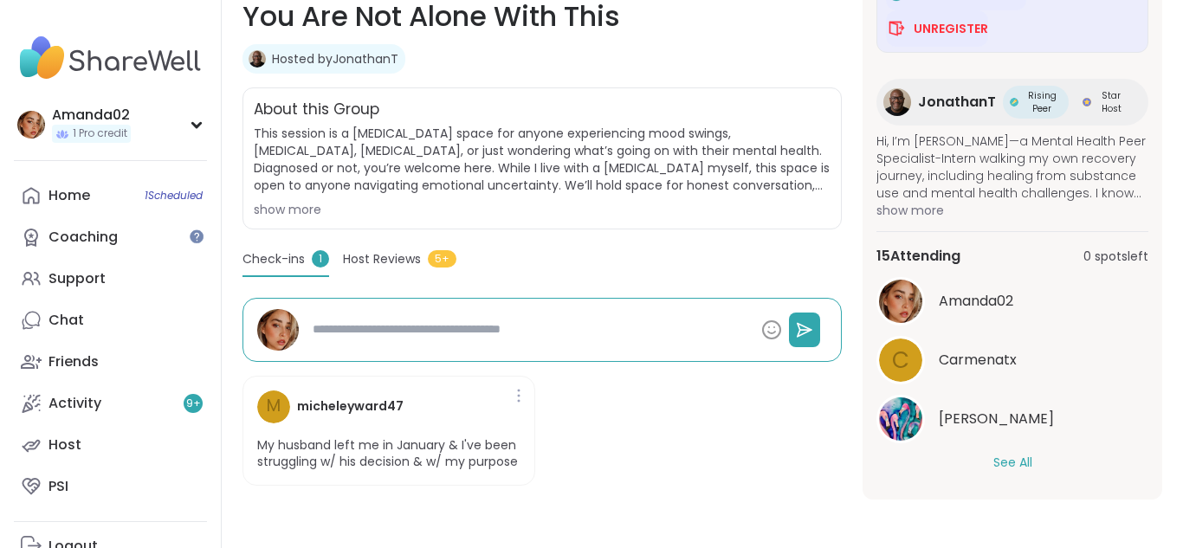
click at [1022, 470] on button "See All" at bounding box center [1013, 463] width 39 height 18
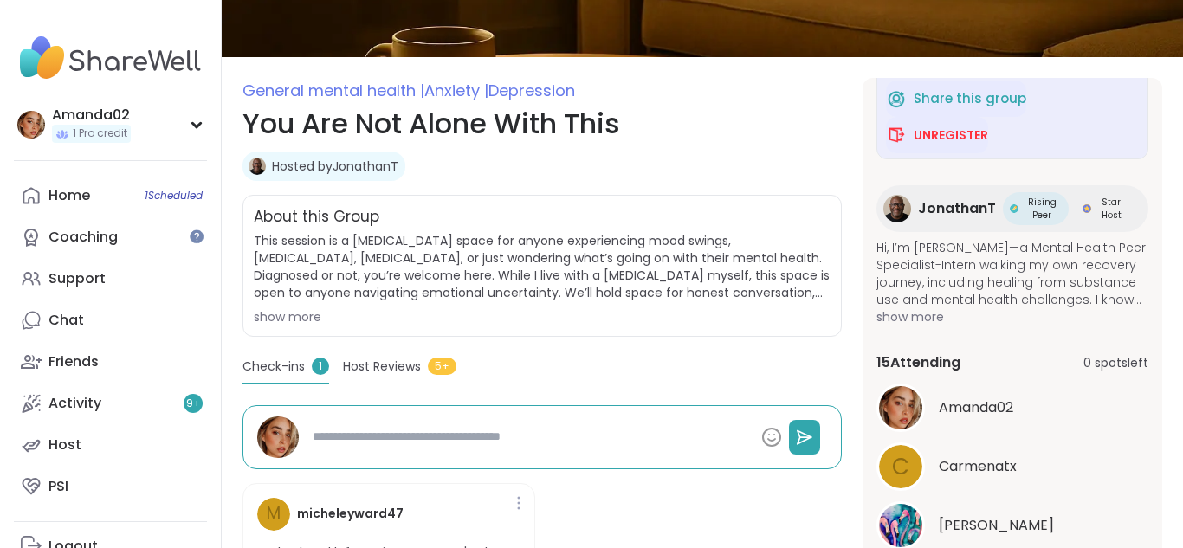
scroll to position [221, 0]
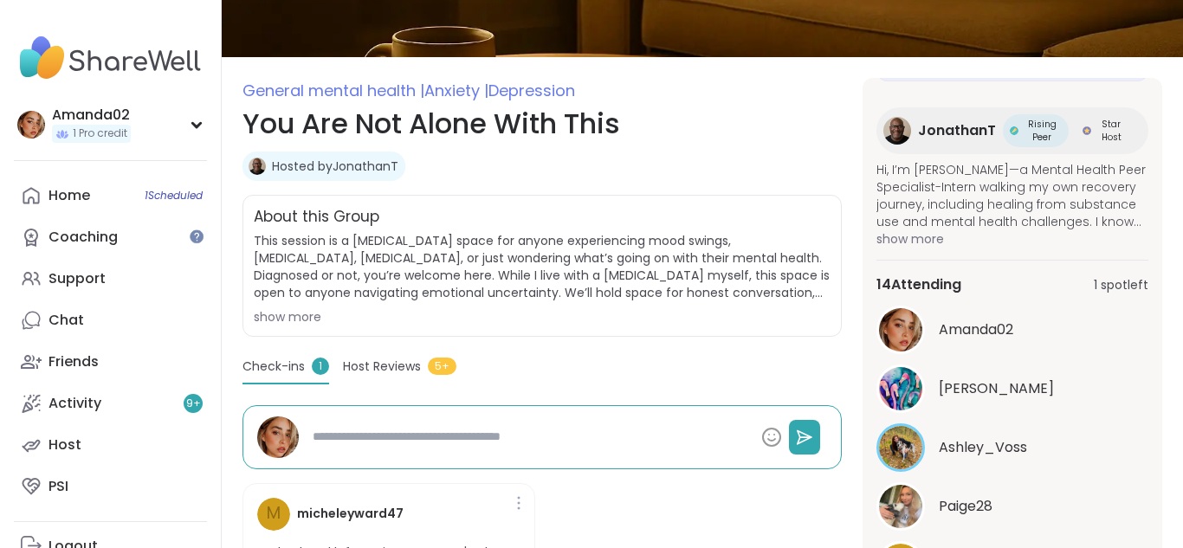
type textarea "*"
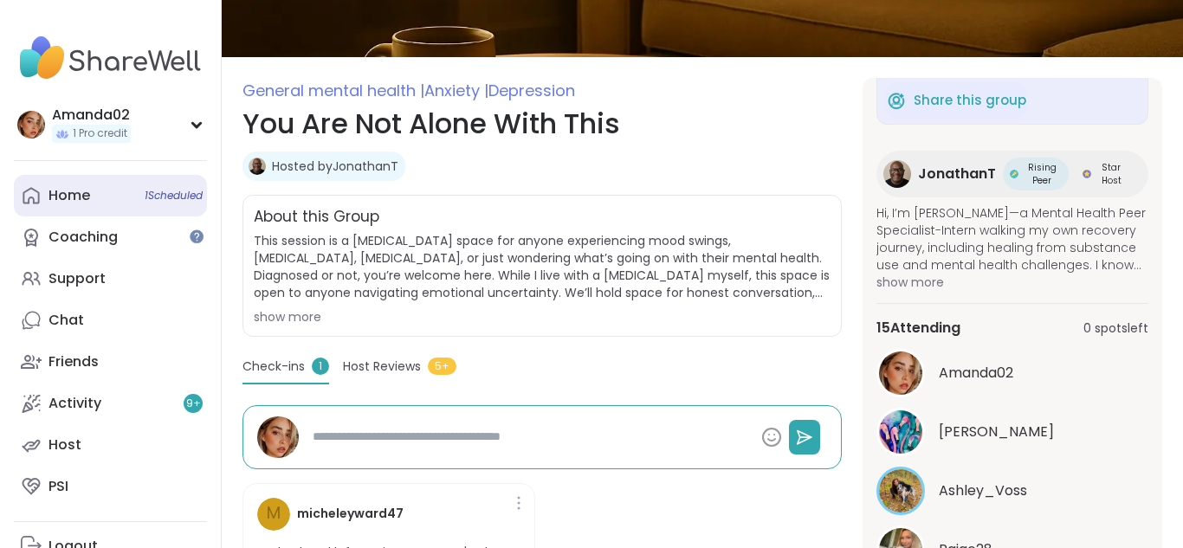
click at [122, 197] on link "Home 1 Scheduled" at bounding box center [110, 196] width 193 height 42
type textarea "*"
